Goal: Task Accomplishment & Management: Complete application form

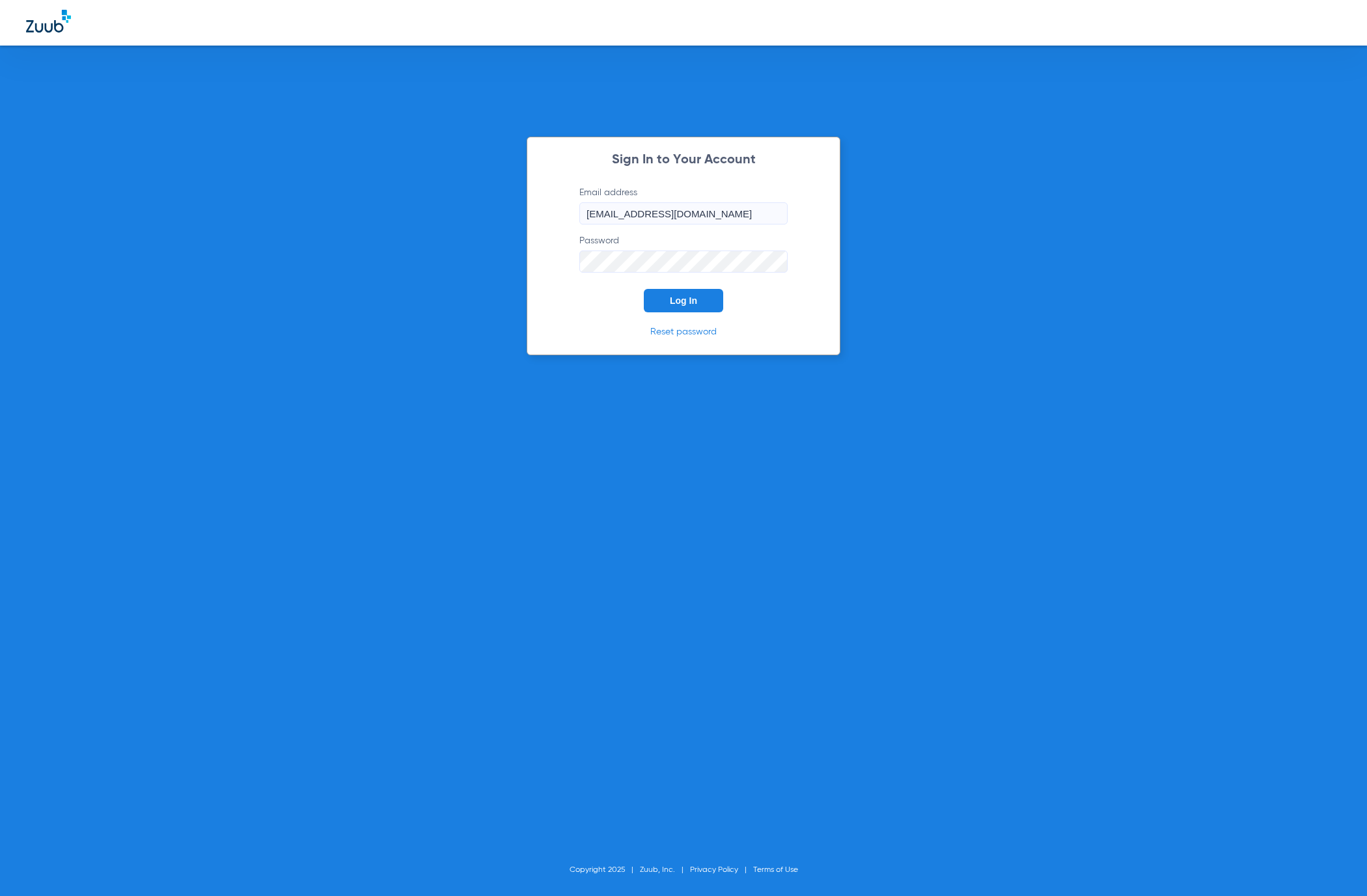
click at [696, 297] on span "Log In" at bounding box center [684, 301] width 27 height 11
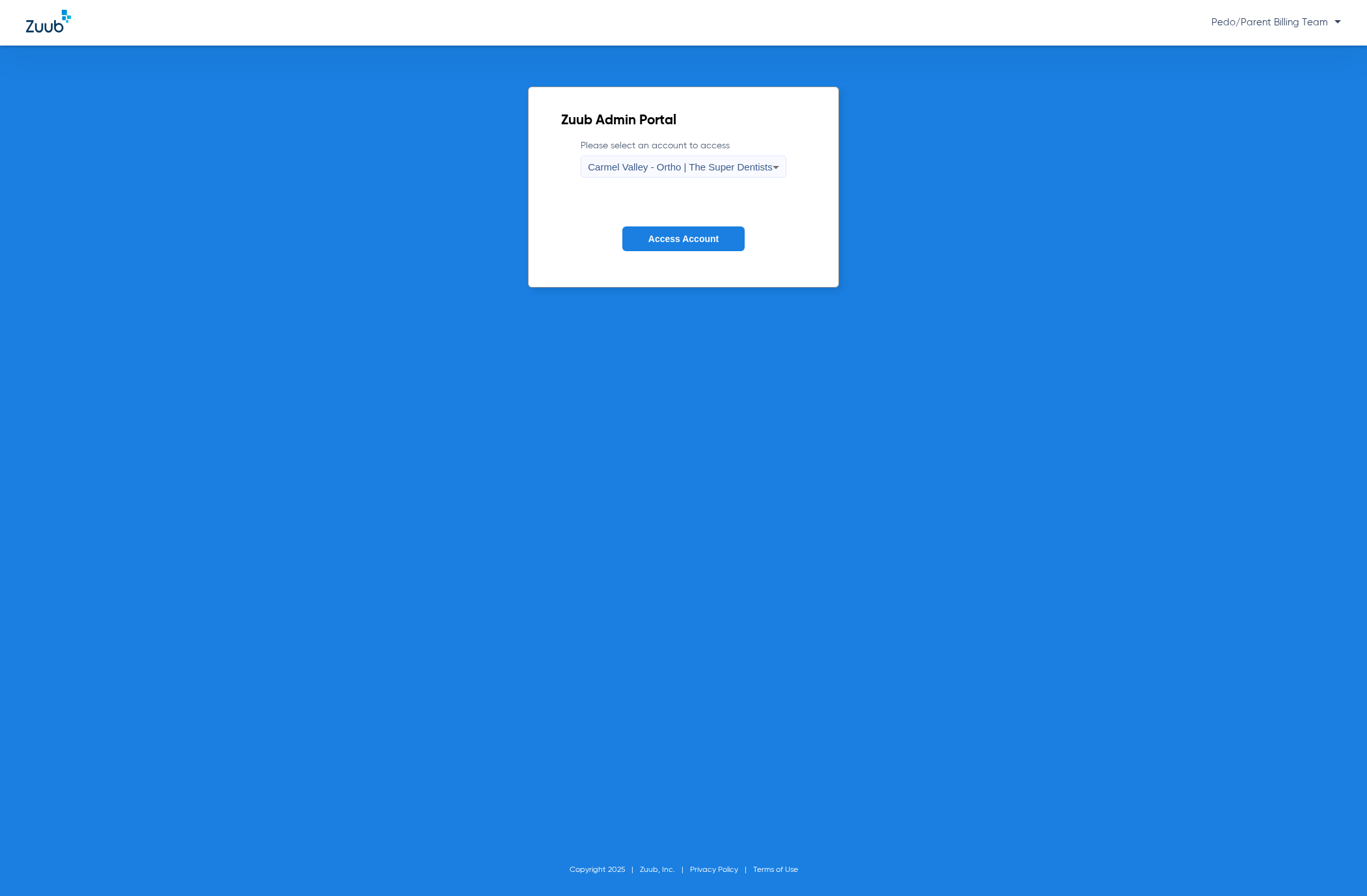
click at [621, 170] on span "Carmel Valley - Ortho | The Super Dentists" at bounding box center [680, 167] width 184 height 11
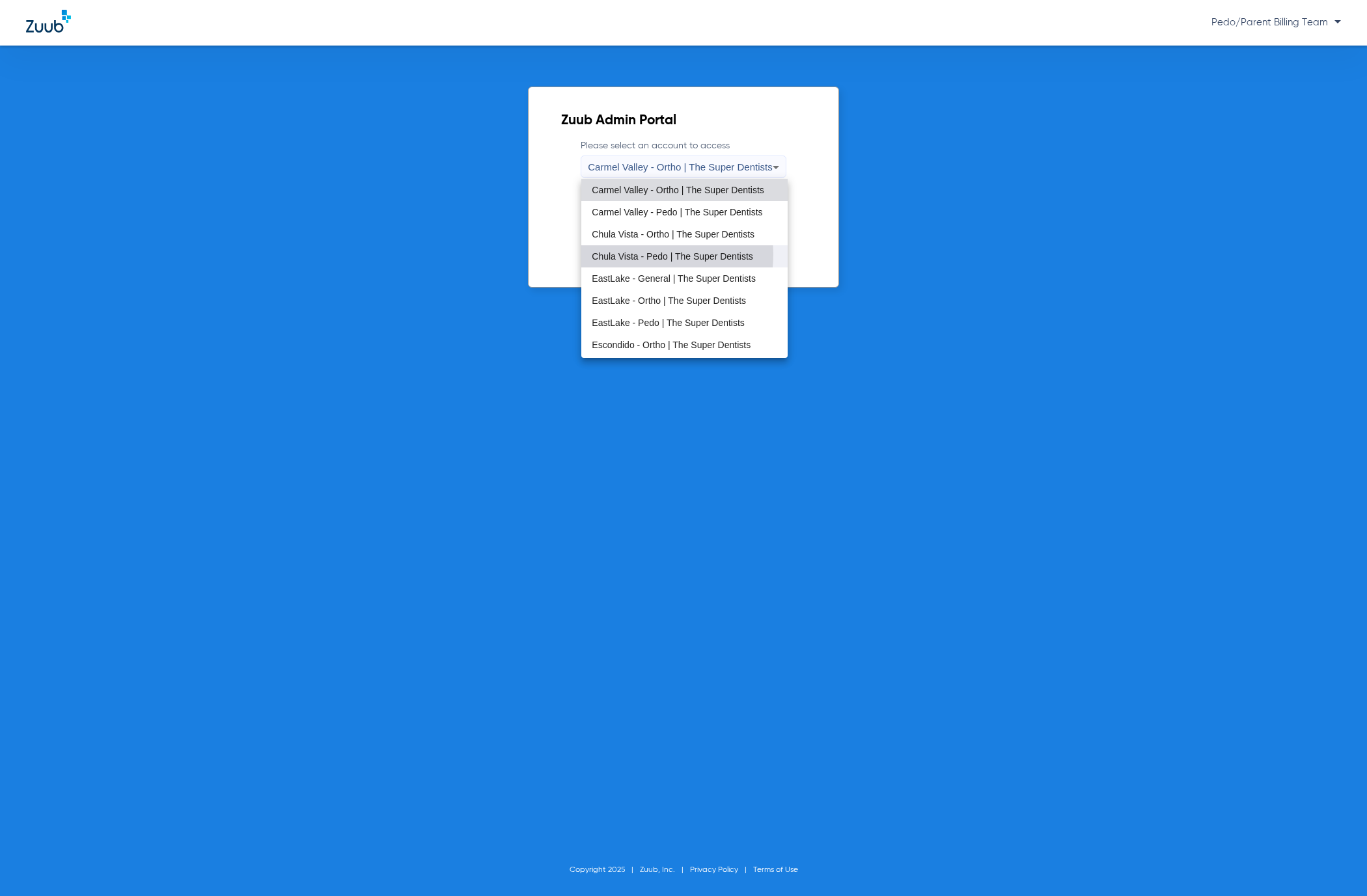
click at [643, 254] on span "Chula Vista - Pedo | The Super Dentists" at bounding box center [672, 256] width 161 height 9
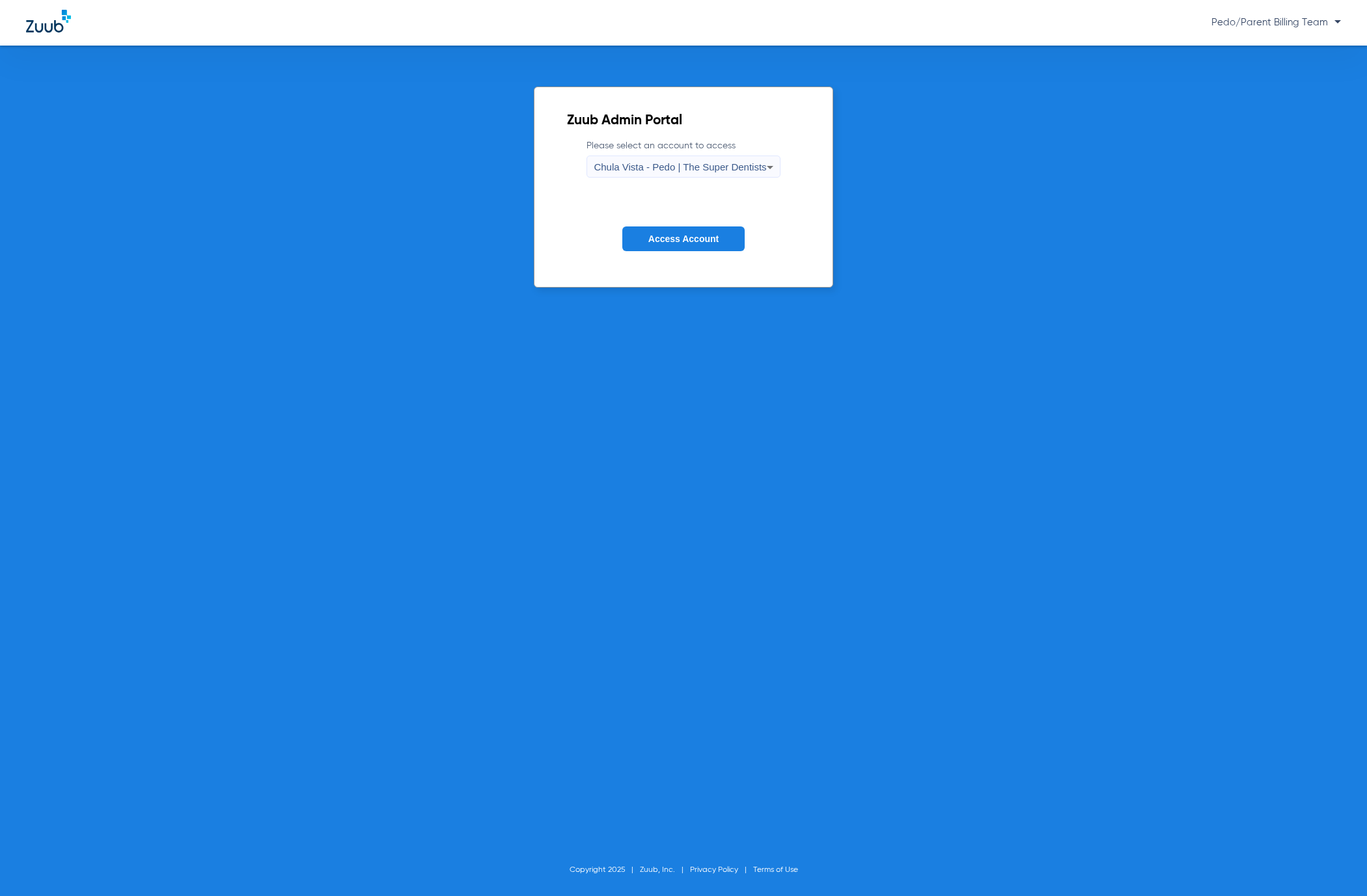
click at [697, 247] on button "Access Account" at bounding box center [684, 240] width 123 height 26
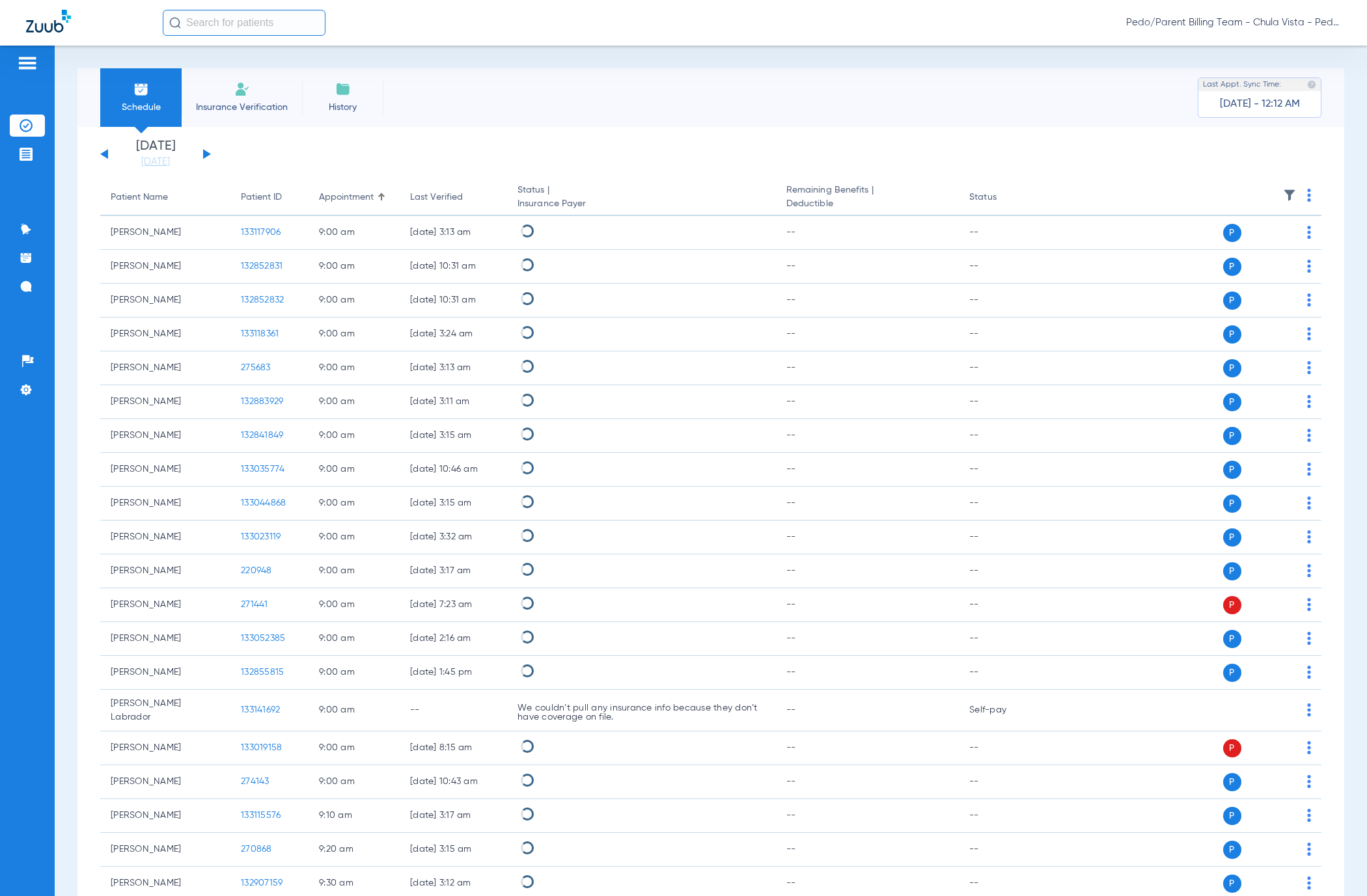
click at [269, 31] on input "text" at bounding box center [244, 23] width 163 height 26
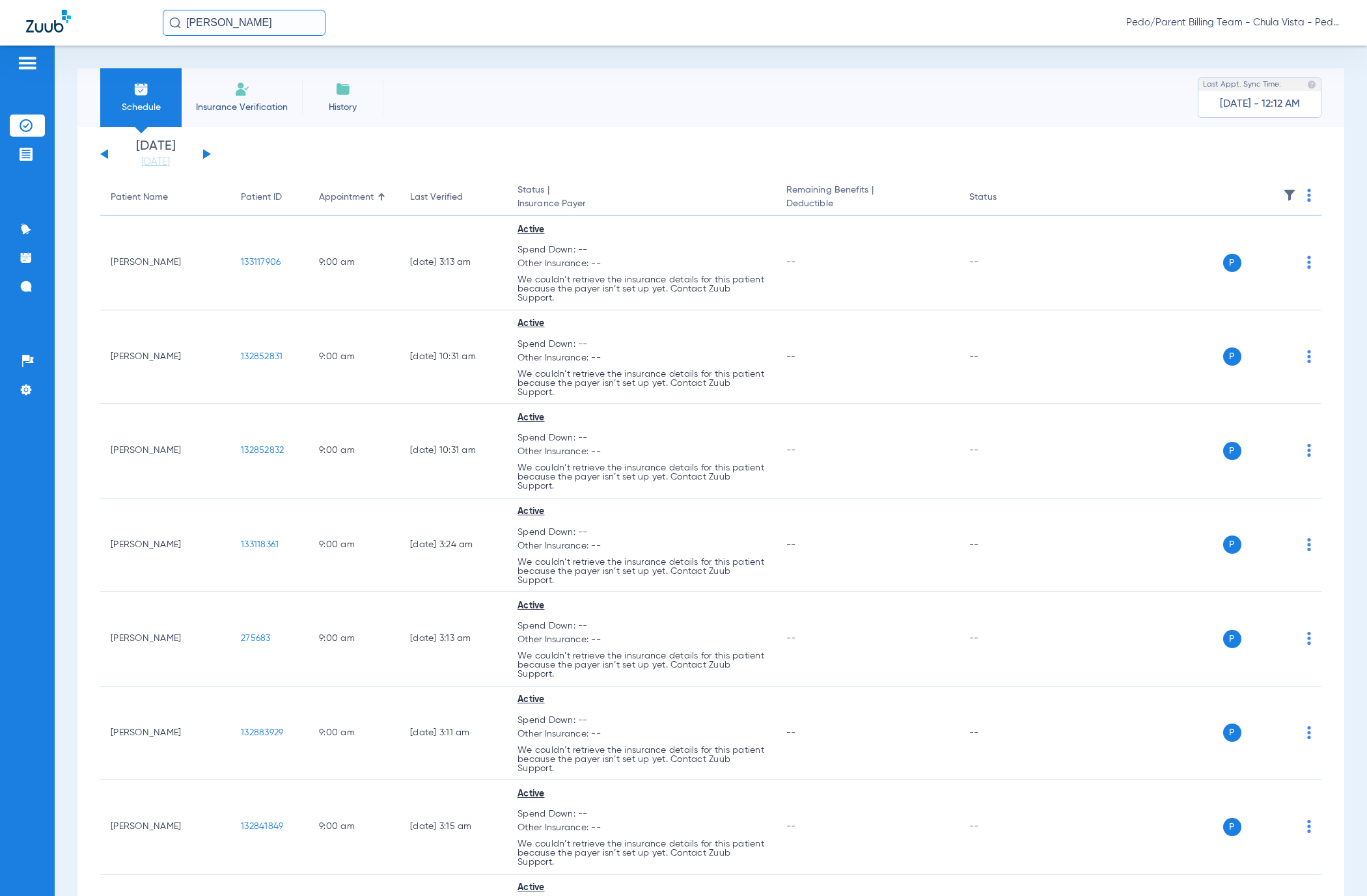
click at [267, 19] on input "[PERSON_NAME]" at bounding box center [244, 23] width 163 height 26
click at [250, 22] on input "[PERSON_NAME]" at bounding box center [244, 23] width 163 height 26
click at [268, 26] on input "[PERSON_NAME]" at bounding box center [244, 23] width 163 height 26
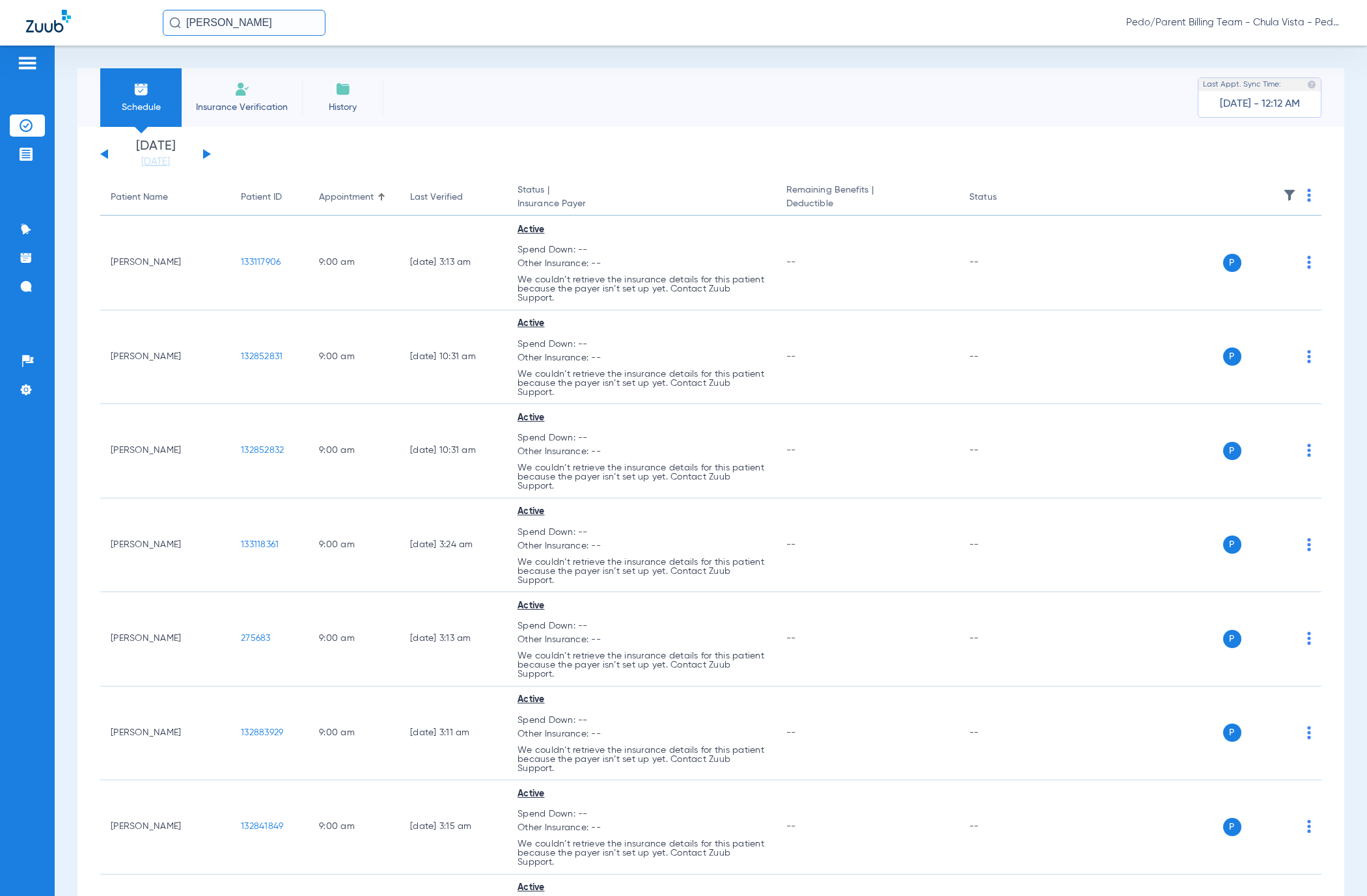
click at [268, 26] on input "[PERSON_NAME]" at bounding box center [244, 23] width 163 height 26
type input "[PERSON_NAME]"
click at [330, 61] on td "[DATE]" at bounding box center [328, 70] width 34 height 19
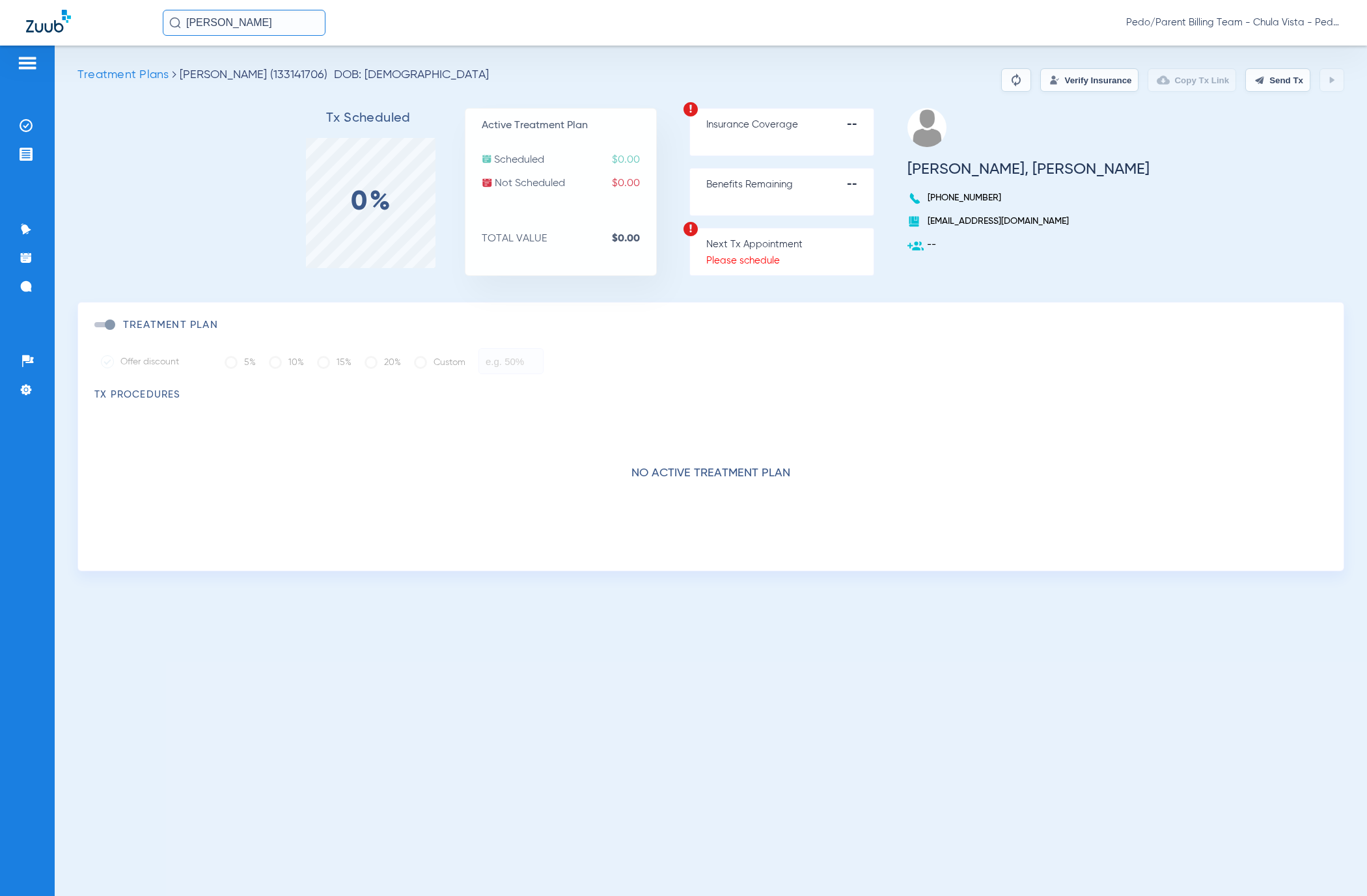
click at [1031, 65] on div "Treatment Plans [PERSON_NAME] (133141706) DOB: [DEMOGRAPHIC_DATA] Verify Insura…" at bounding box center [711, 471] width 1312 height 851
click at [1049, 82] on img at bounding box center [1054, 80] width 11 height 11
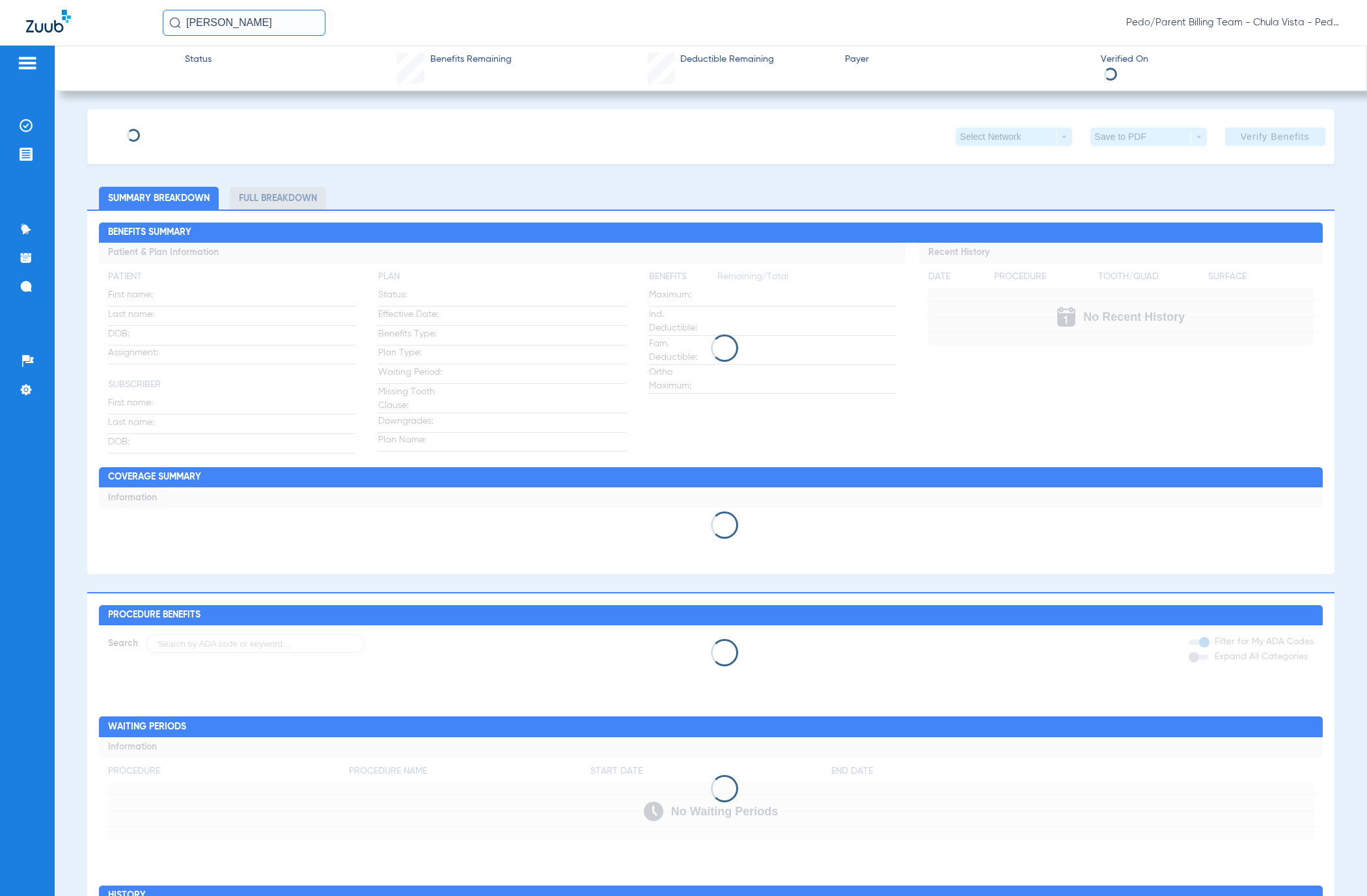
type input "[PERSON_NAME]"
type input "[DATE]"
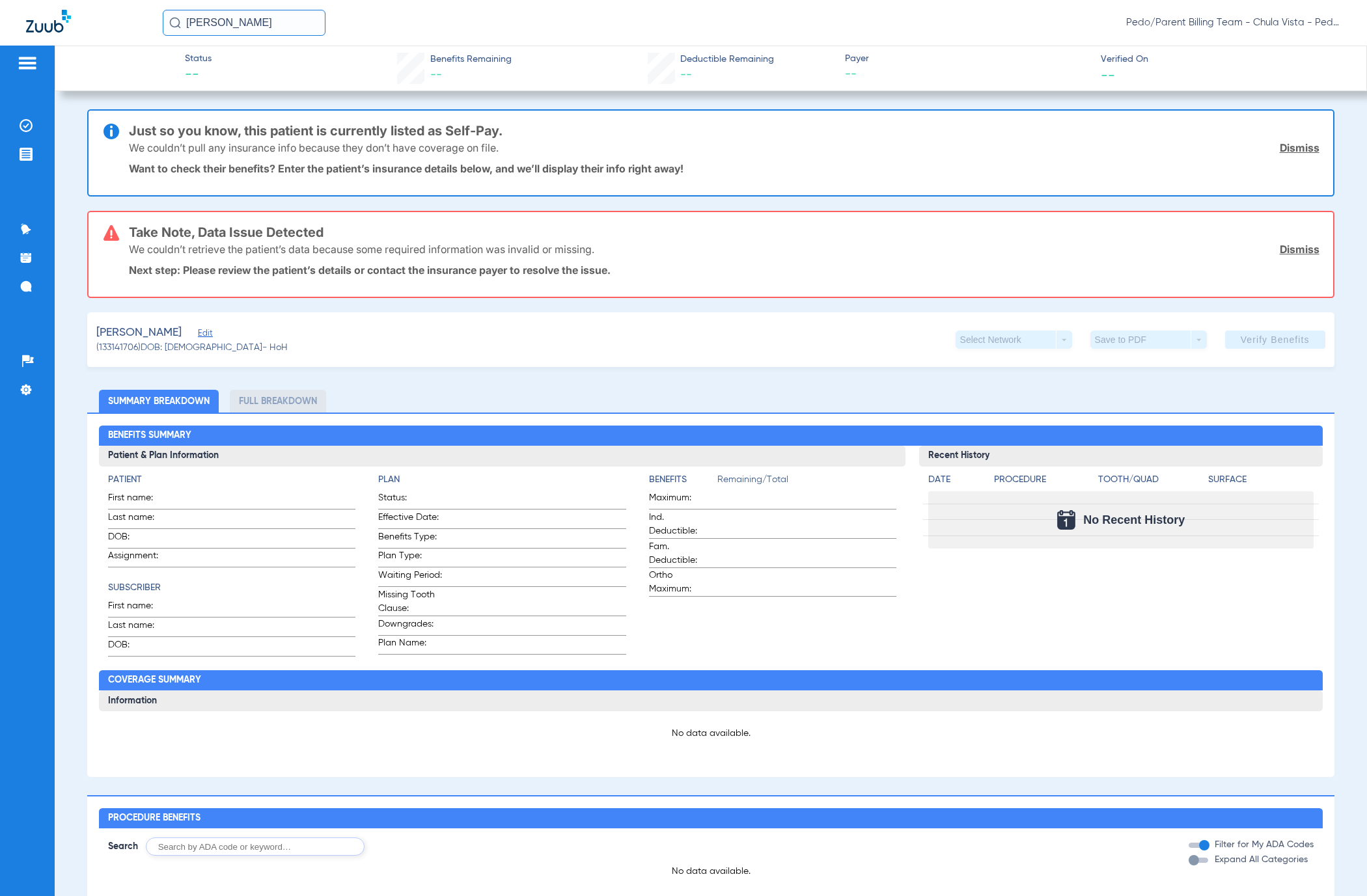
click at [198, 336] on span "Edit" at bounding box center [204, 334] width 11 height 12
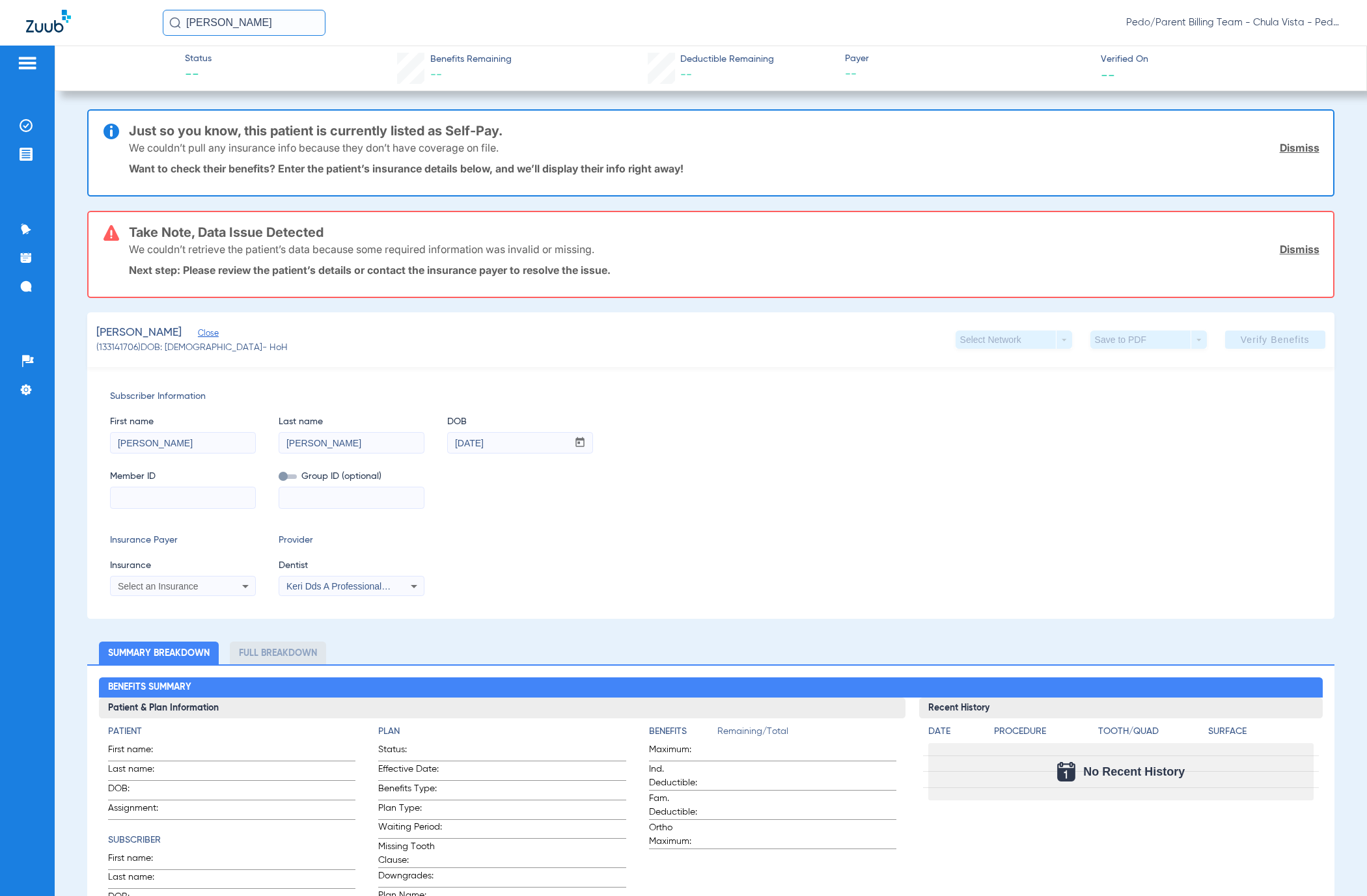
click at [178, 584] on span "Select an Insurance" at bounding box center [158, 586] width 81 height 11
type input "sun"
click at [172, 634] on span "Sun Life/dentaquest - Ai" at bounding box center [170, 632] width 97 height 11
click at [135, 508] on div at bounding box center [182, 498] width 146 height 22
click at [137, 495] on input at bounding box center [182, 498] width 145 height 21
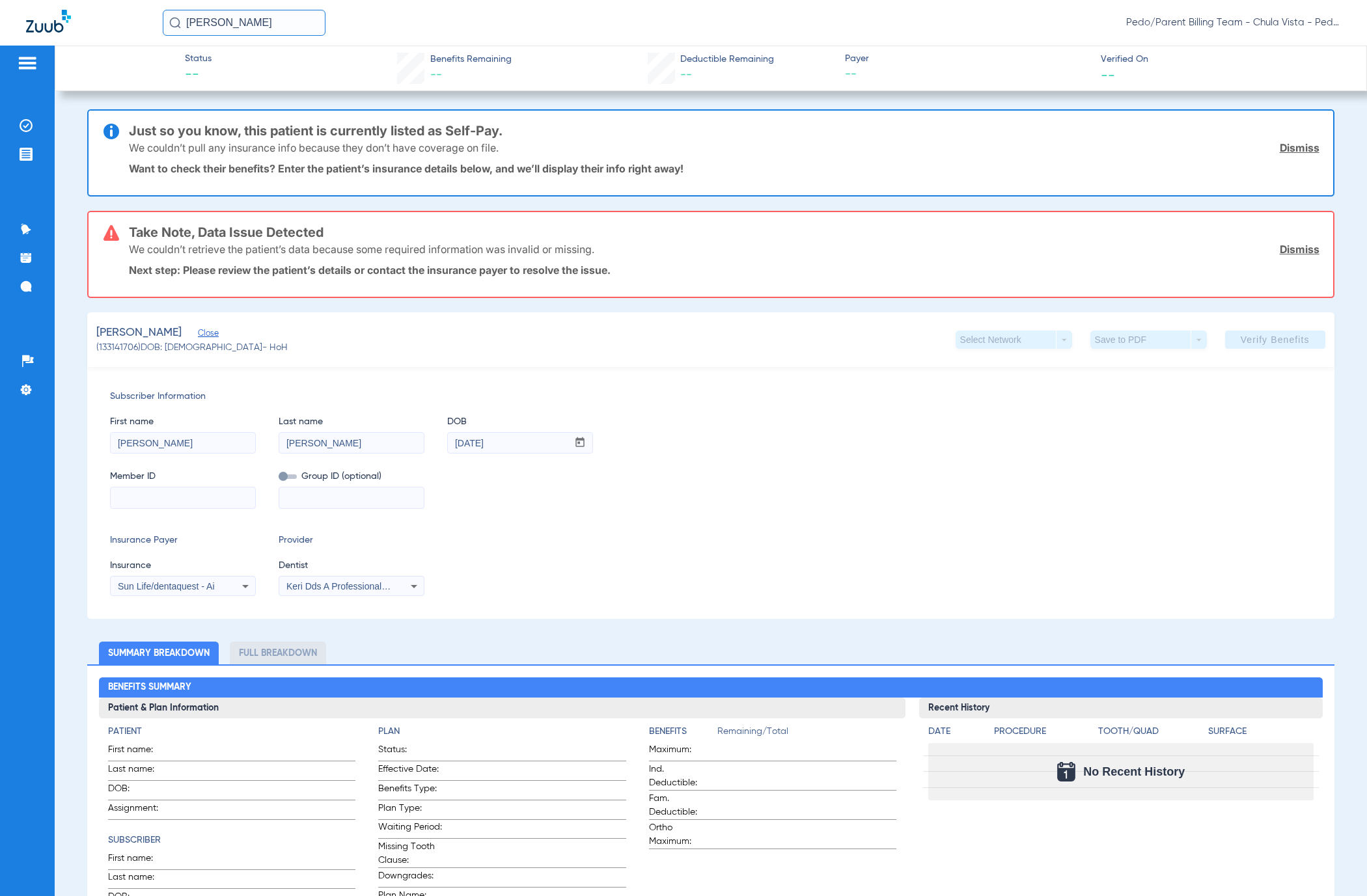
paste input "023612846"
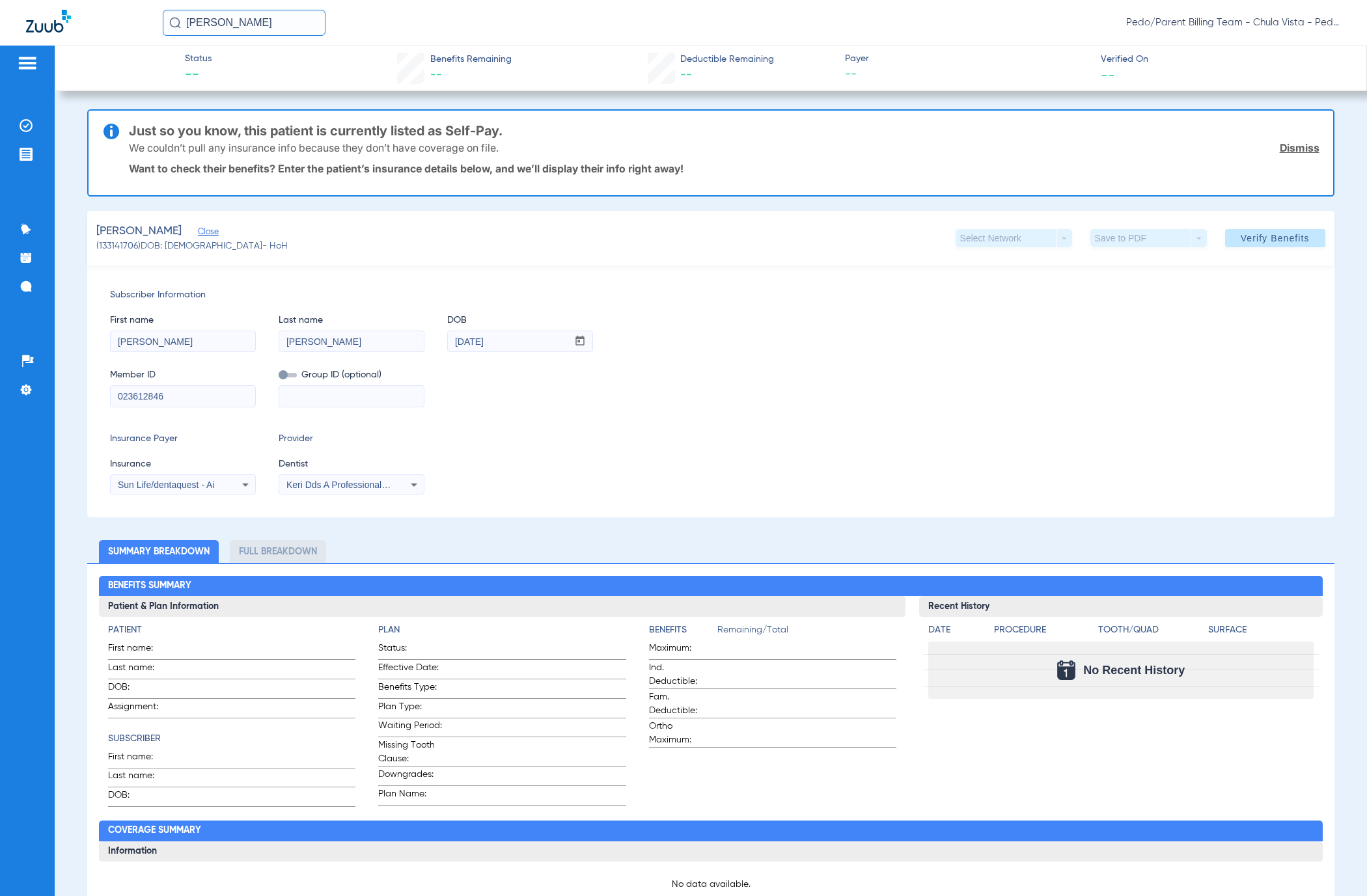
type input "023612846"
drag, startPoint x: 165, startPoint y: 342, endPoint x: -47, endPoint y: 349, distance: 212.1
click at [0, 349] on html "[PERSON_NAME] Pedo/Parent Billing Team - Chula Vista - Pedo | The Super Dentist…" at bounding box center [684, 448] width 1367 height 896
type input "[PERSON_NAME]"
drag, startPoint x: 317, startPoint y: 344, endPoint x: 135, endPoint y: 344, distance: 182.0
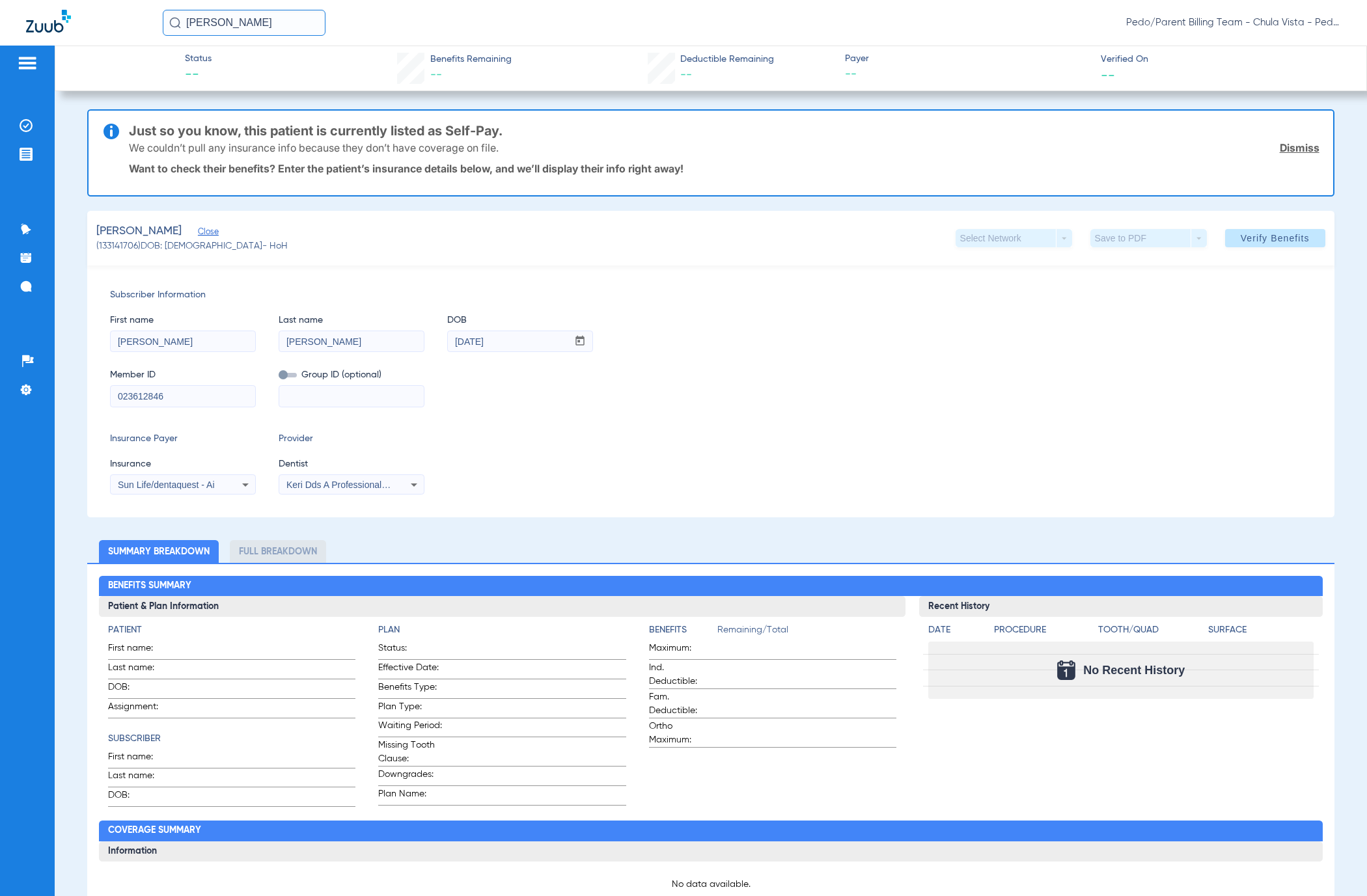
click at [135, 344] on div "First name [PERSON_NAME] Last name [PERSON_NAME] DOB mm / dd / yyyy [DATE]" at bounding box center [710, 327] width 1201 height 50
type input "[PERSON_NAME]"
drag, startPoint x: 521, startPoint y: 348, endPoint x: 430, endPoint y: 348, distance: 91.0
click at [430, 348] on div "First name [PERSON_NAME] Last name [PERSON_NAME] mm / dd / yyyy [DATE]" at bounding box center [710, 327] width 1201 height 50
type input "[DATE]"
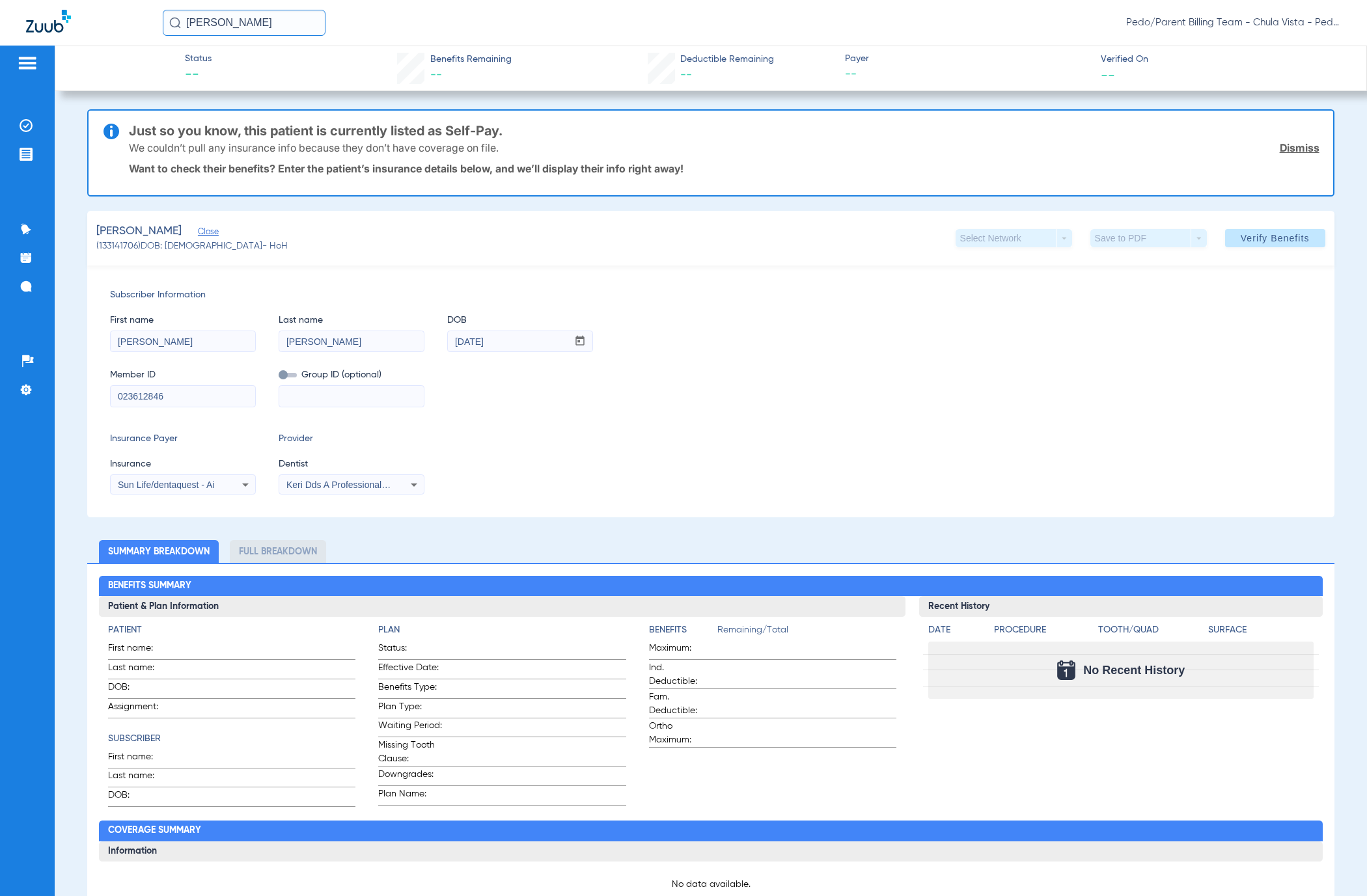
click at [721, 328] on div "First name [PERSON_NAME] Last name [PERSON_NAME] mm / dd / yyyy [DATE]" at bounding box center [710, 327] width 1201 height 50
click at [1256, 236] on span "Verify Benefits" at bounding box center [1275, 238] width 69 height 11
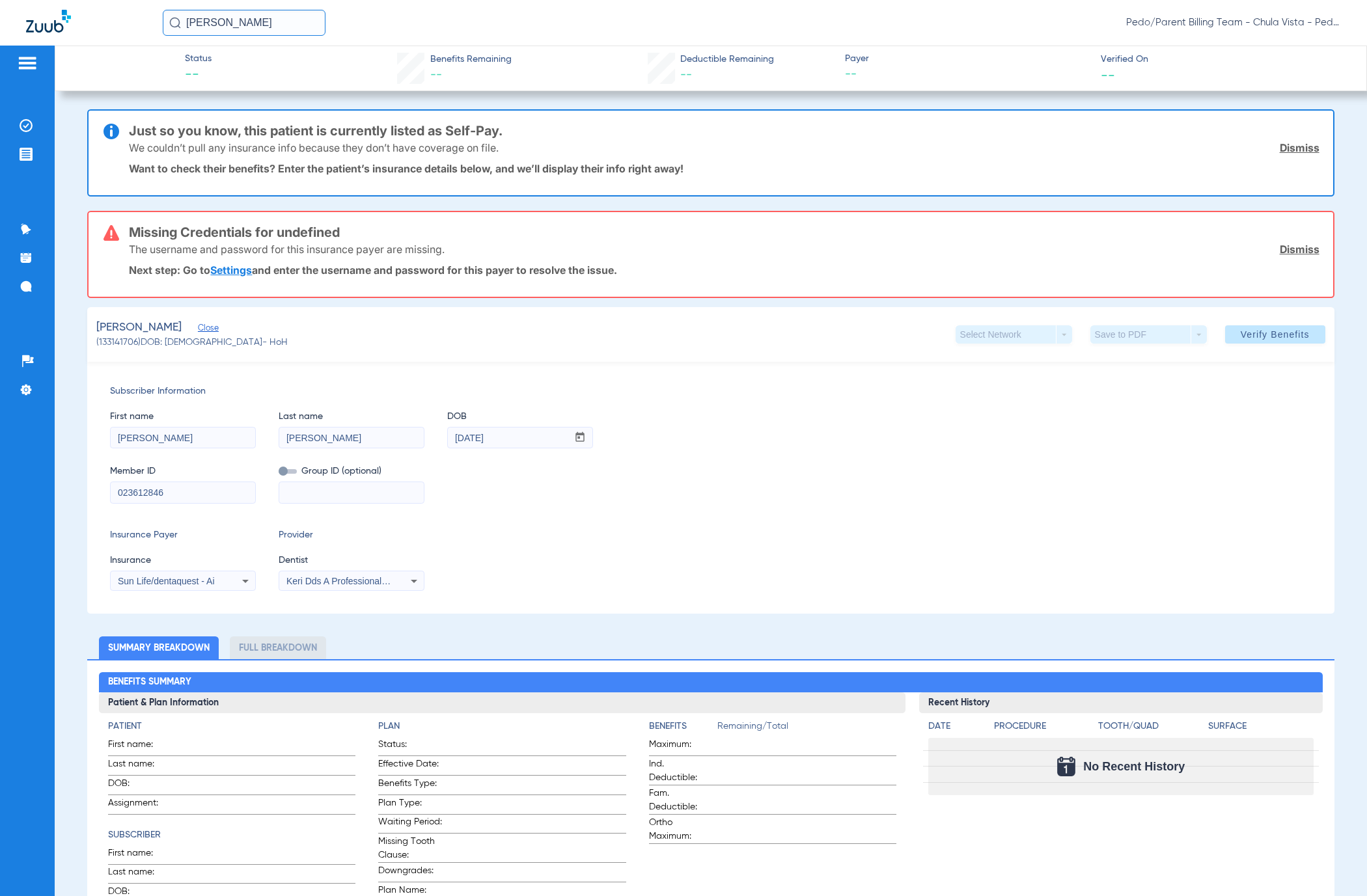
click at [1294, 143] on link "Dismiss" at bounding box center [1299, 148] width 40 height 13
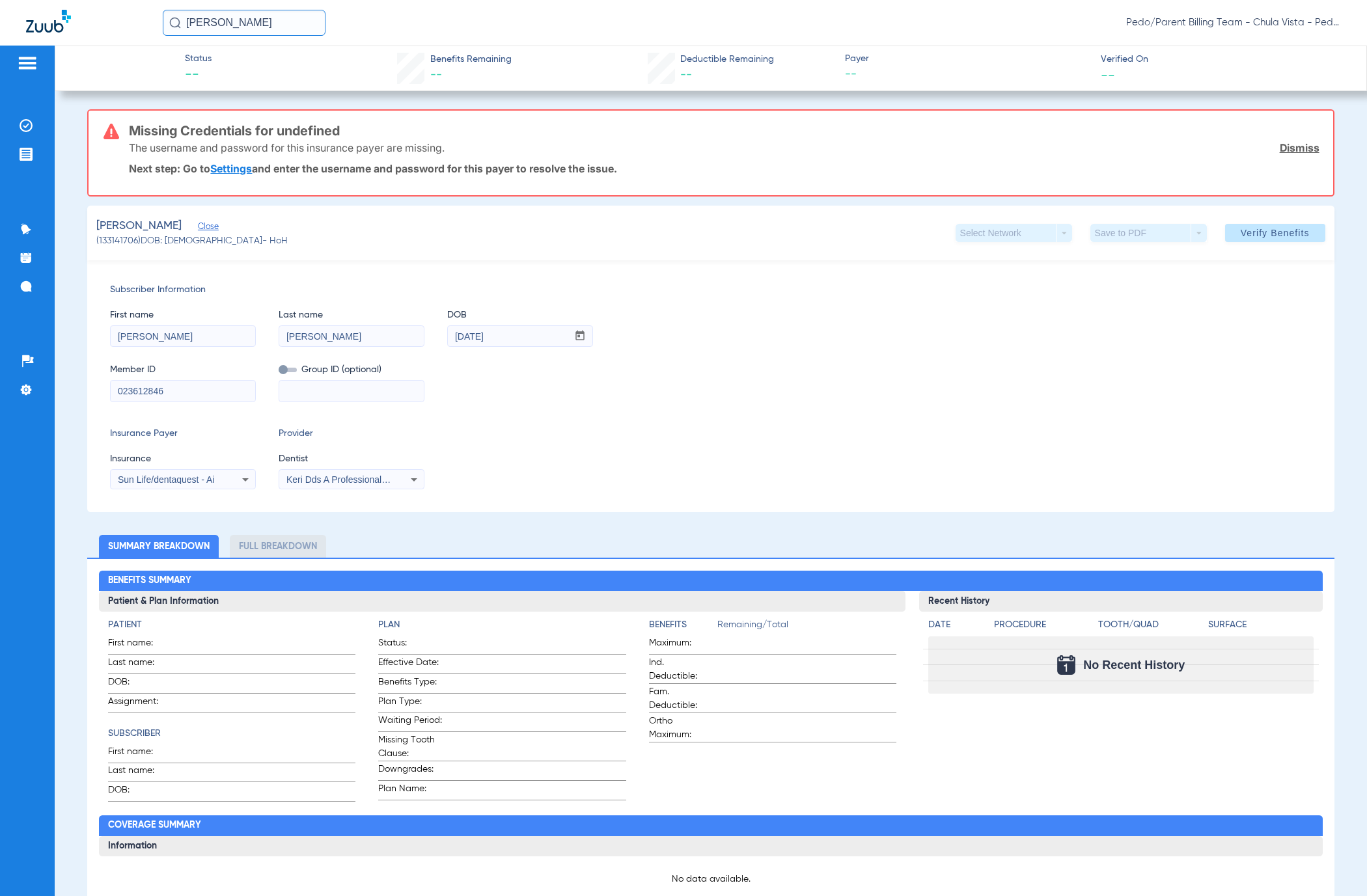
click at [1291, 141] on link "Dismiss" at bounding box center [1299, 148] width 40 height 13
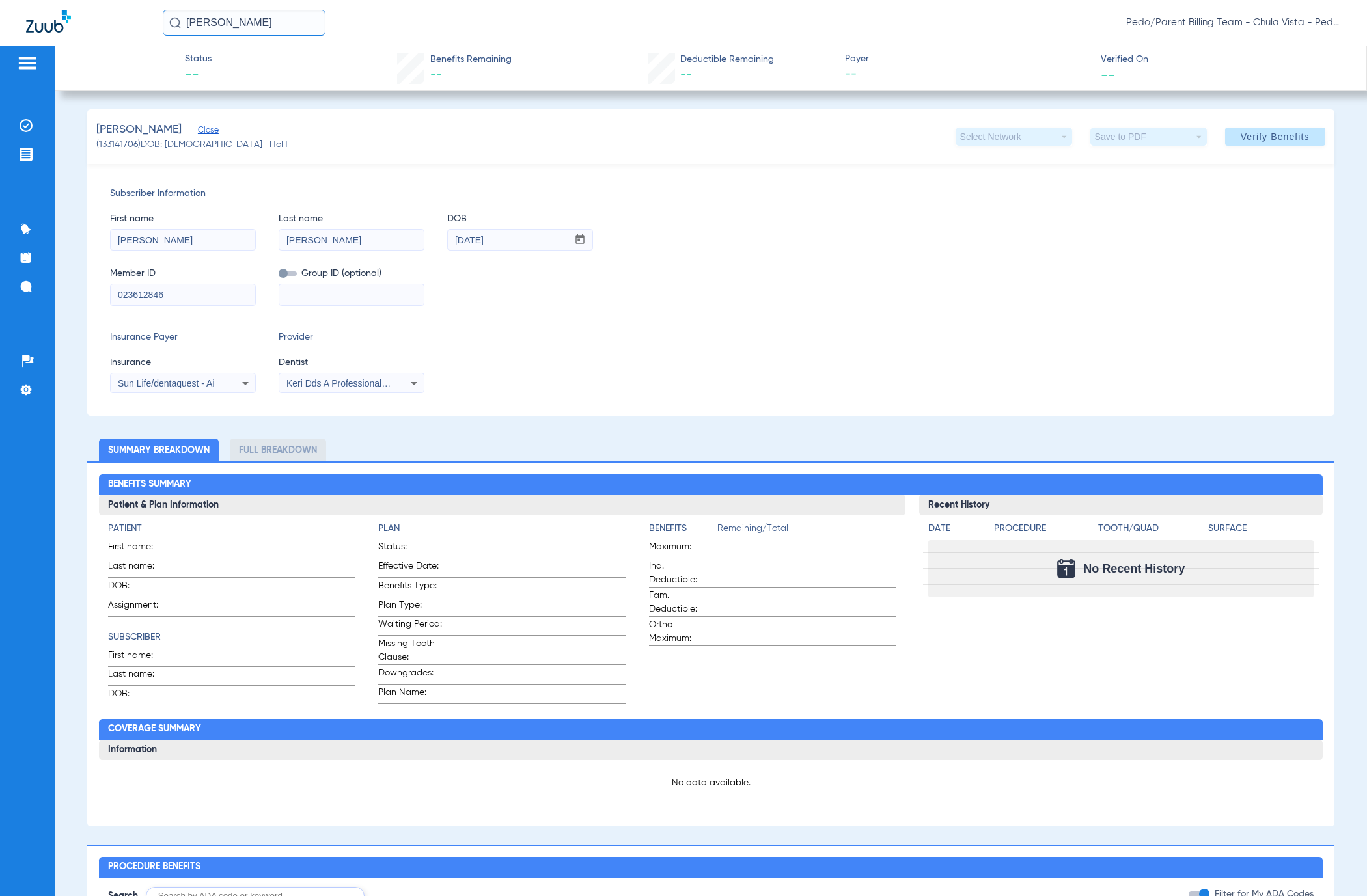
click at [199, 304] on input "023612846" at bounding box center [182, 294] width 145 height 21
click at [1256, 139] on span "Verify Benefits" at bounding box center [1275, 136] width 69 height 11
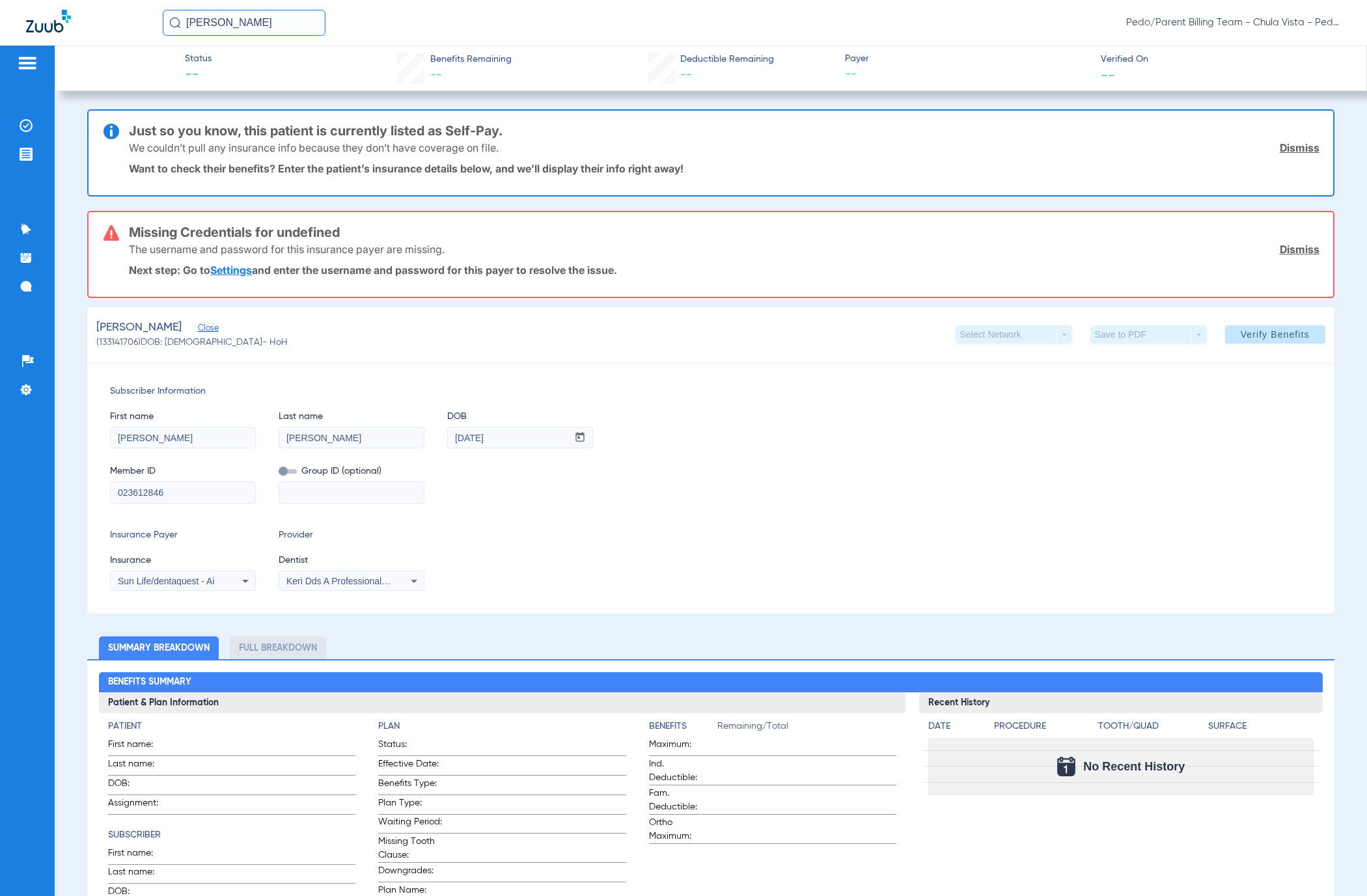
click at [199, 574] on div "Sun Life/dentaquest - Ai" at bounding box center [182, 582] width 145 height 16
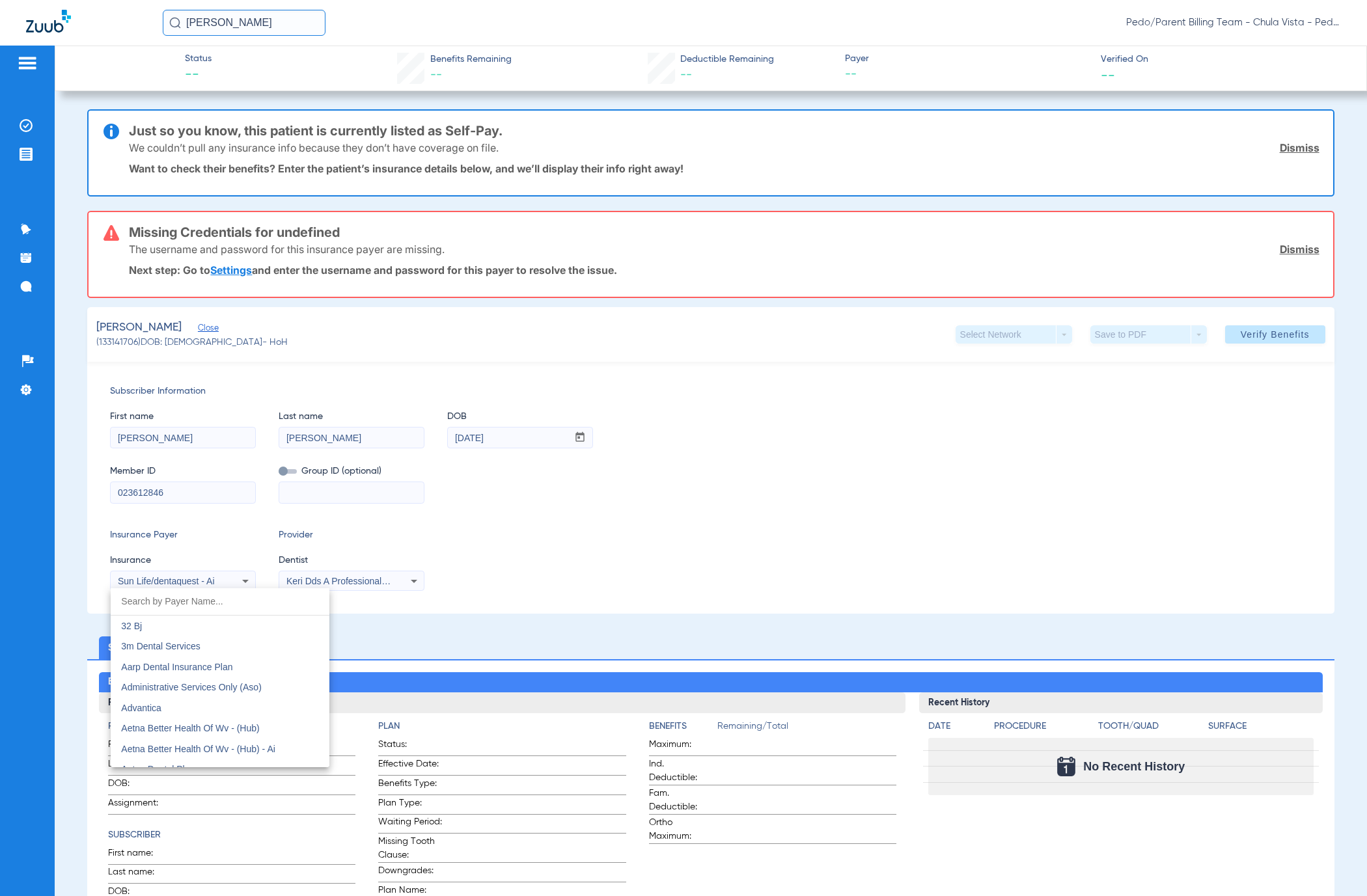
scroll to position [7087, 0]
click at [212, 613] on input "dropdown search" at bounding box center [220, 602] width 219 height 26
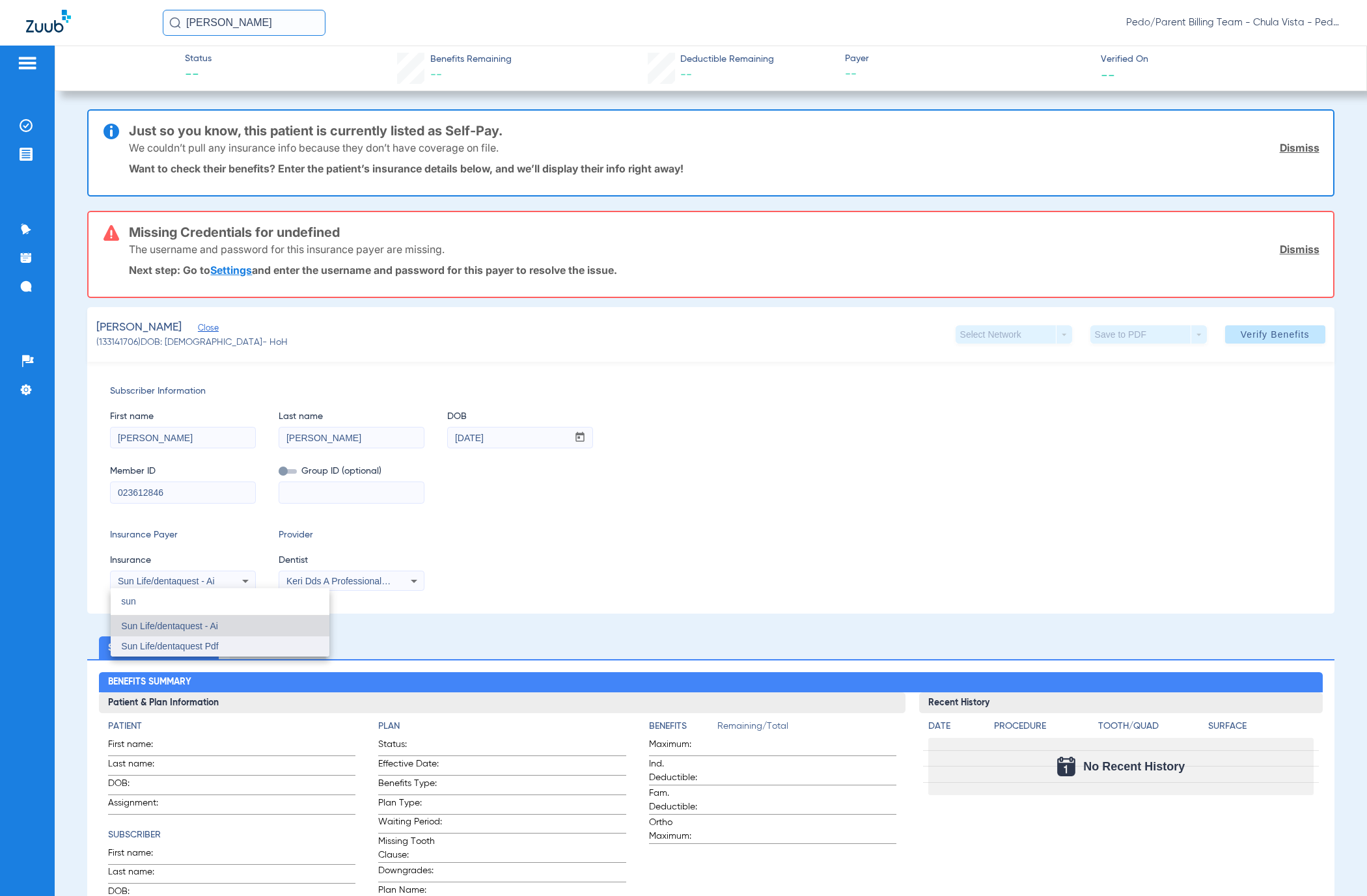
type input "sun"
click at [210, 637] on mat-option "Sun Life/dentaquest Pdf" at bounding box center [220, 647] width 219 height 21
click at [1241, 336] on span "Verify Benefits" at bounding box center [1275, 334] width 69 height 11
